Goal: Task Accomplishment & Management: Complete application form

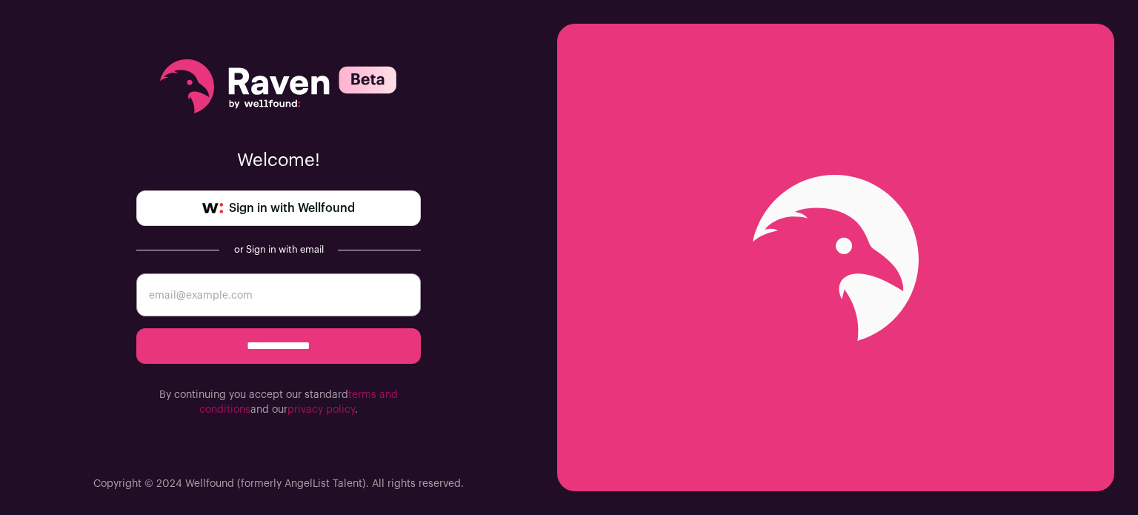
click at [327, 284] on input "email" at bounding box center [278, 294] width 284 height 43
type input "[EMAIL_ADDRESS][DOMAIN_NAME]"
click at [136, 328] on input "**********" at bounding box center [278, 346] width 284 height 36
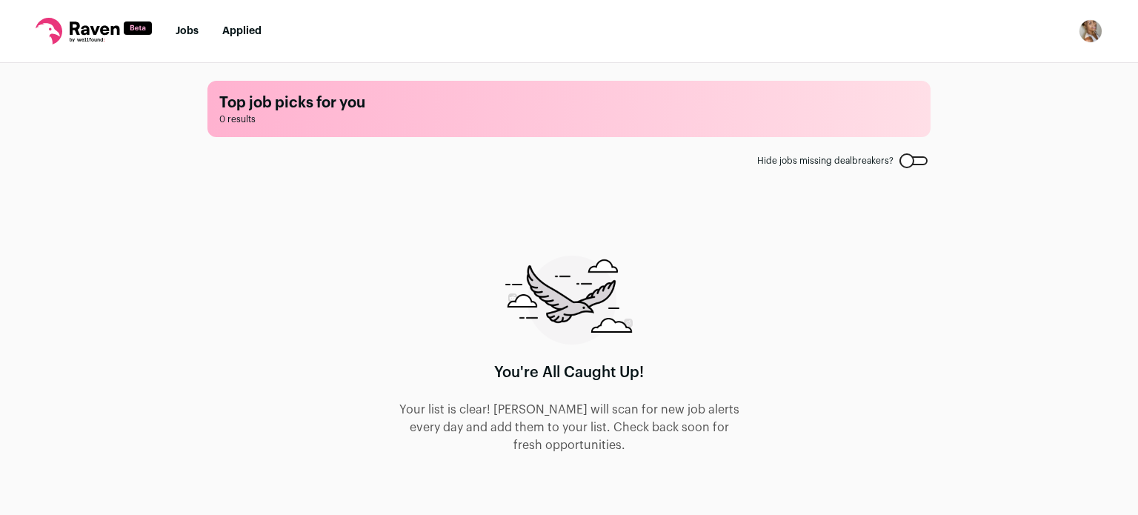
click at [238, 32] on link "Applied" at bounding box center [241, 31] width 39 height 10
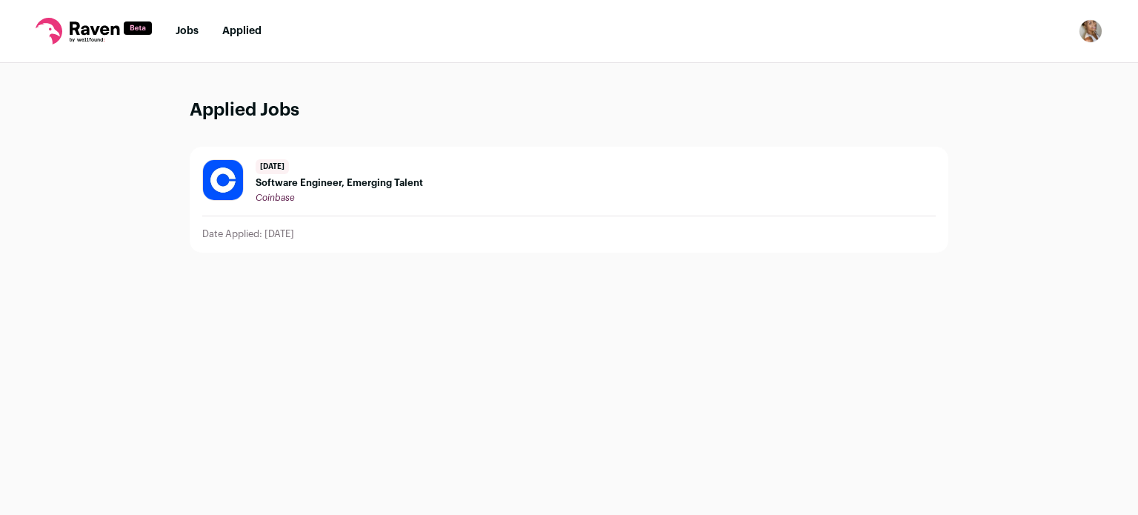
click at [359, 183] on span "Software Engineer, Emerging Talent" at bounding box center [339, 183] width 167 height 12
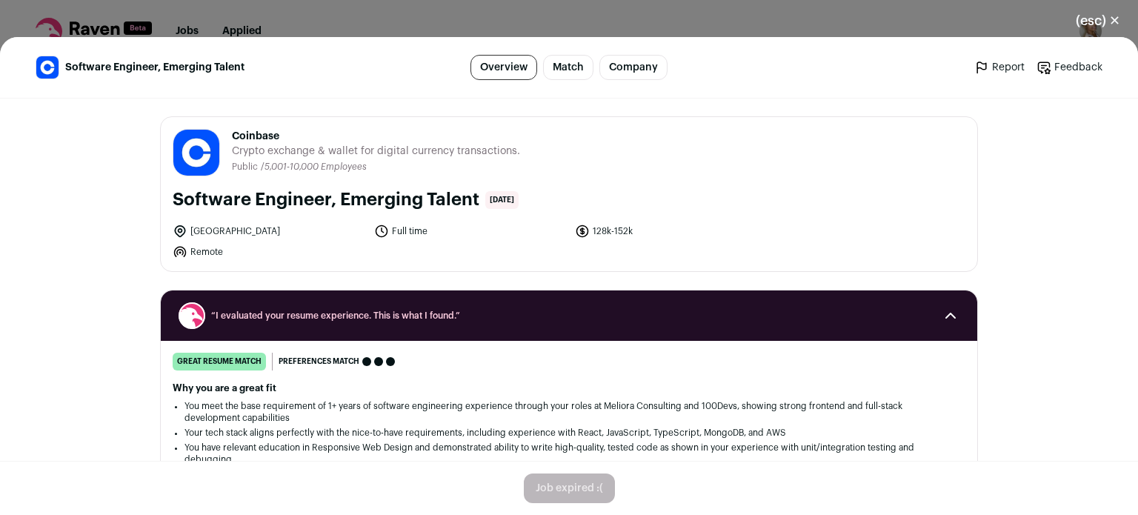
click at [1119, 19] on button "(esc) ✕" at bounding box center [1098, 20] width 80 height 33
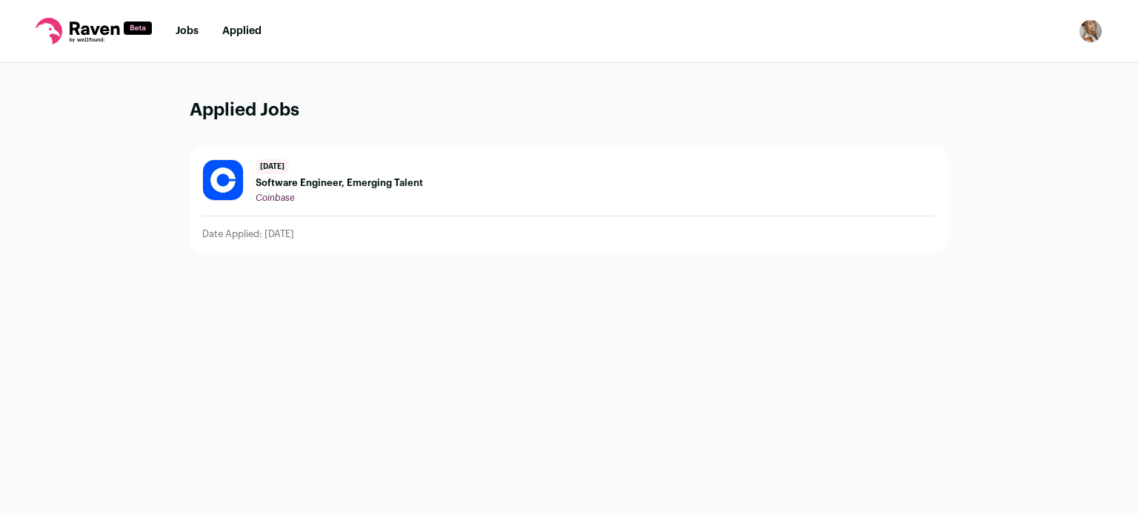
click at [194, 30] on link "Jobs" at bounding box center [187, 31] width 23 height 10
